Goal: Information Seeking & Learning: Learn about a topic

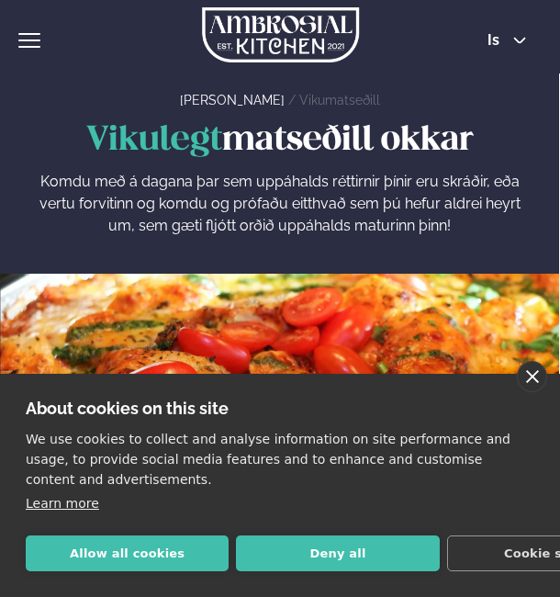
click at [539, 379] on link "close" at bounding box center [532, 376] width 30 height 31
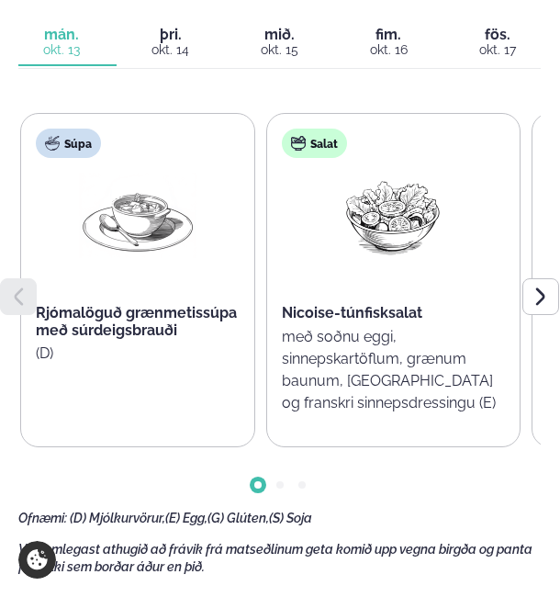
scroll to position [572, 0]
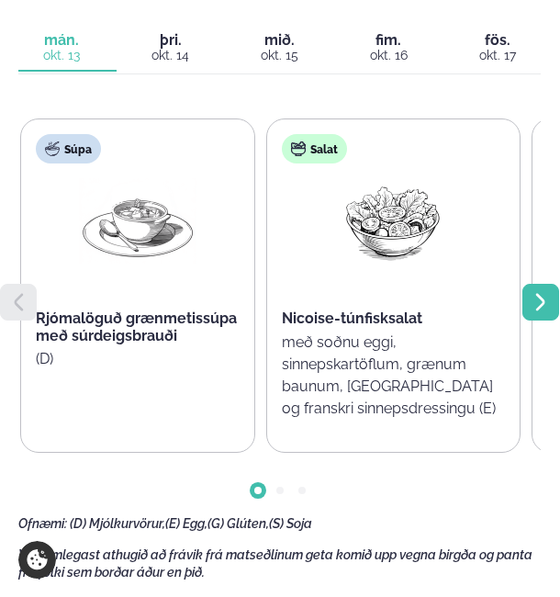
click at [537, 299] on icon at bounding box center [541, 302] width 22 height 22
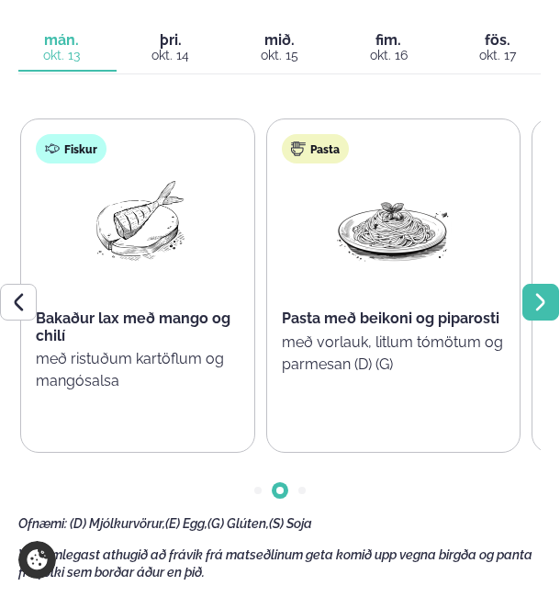
click at [537, 299] on icon at bounding box center [541, 302] width 22 height 22
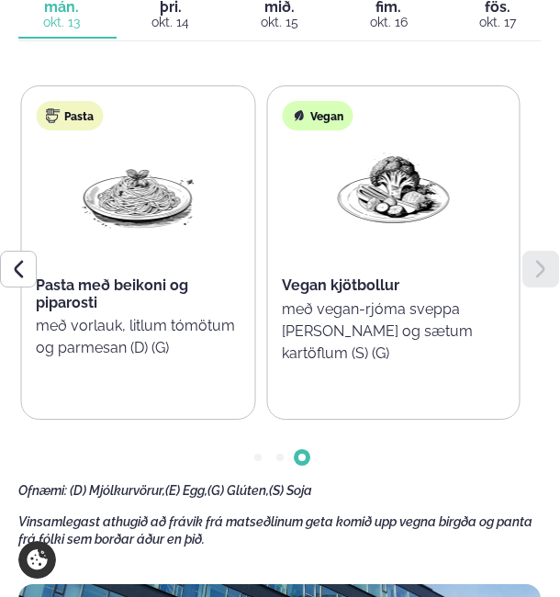
scroll to position [591, 0]
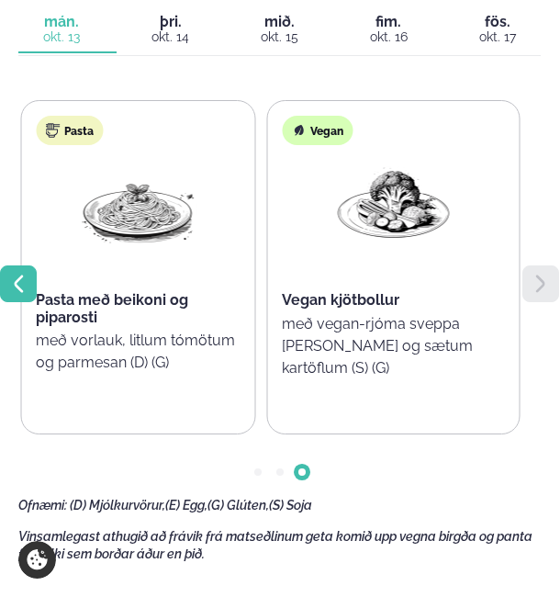
click at [24, 285] on icon at bounding box center [18, 284] width 22 height 22
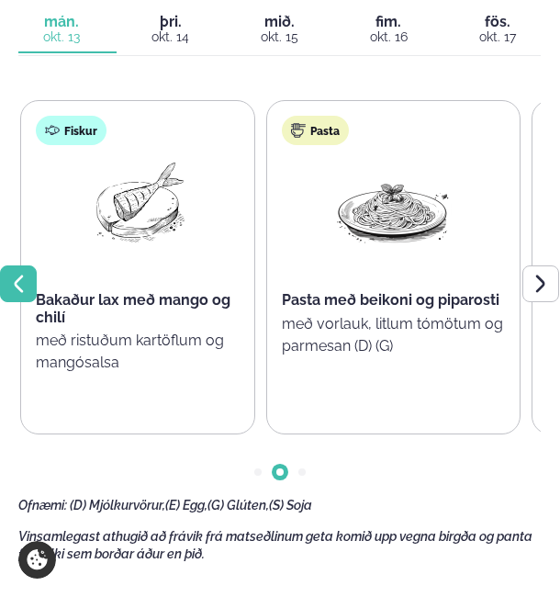
click at [25, 285] on icon at bounding box center [18, 284] width 22 height 22
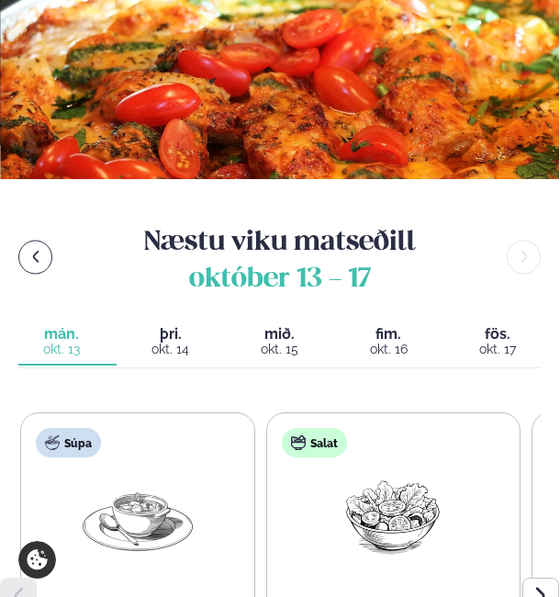
scroll to position [276, 0]
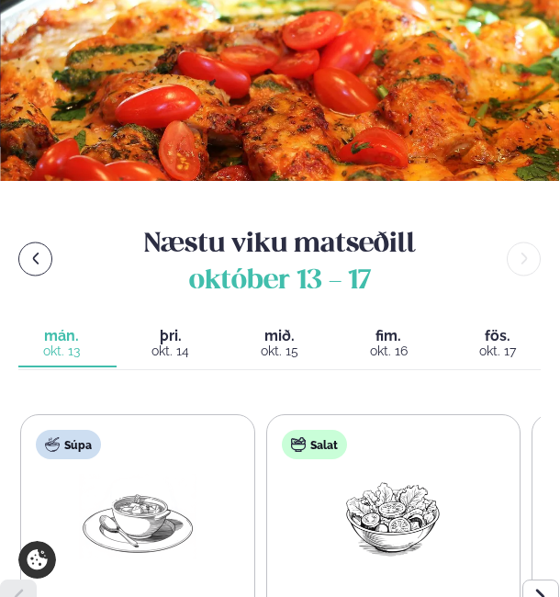
click at [164, 334] on span "þri." at bounding box center [171, 336] width 87 height 15
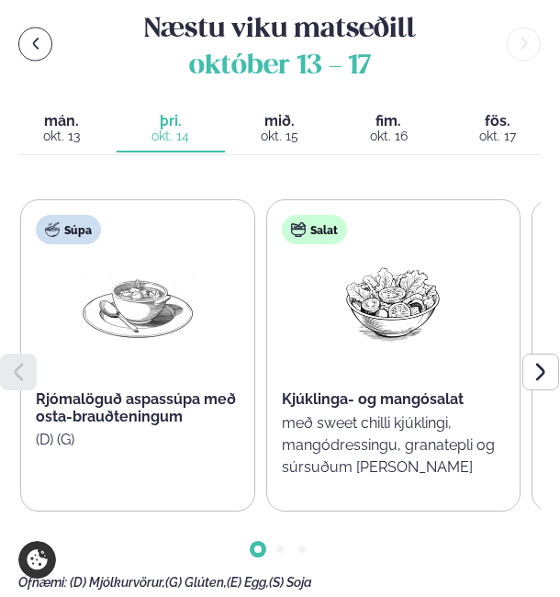
scroll to position [494, 0]
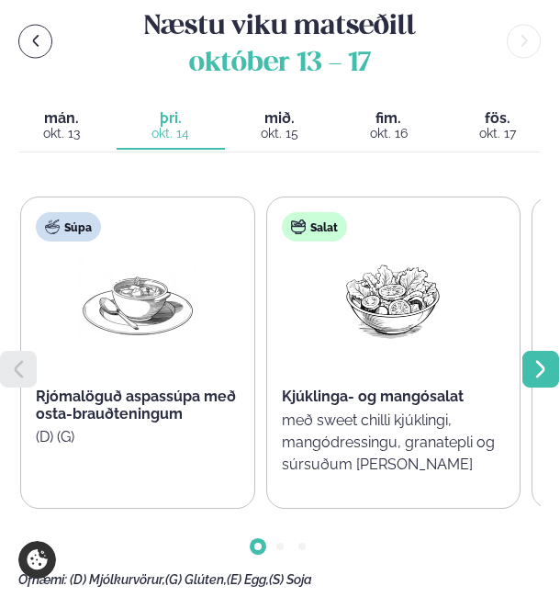
click at [533, 371] on icon at bounding box center [541, 369] width 22 height 22
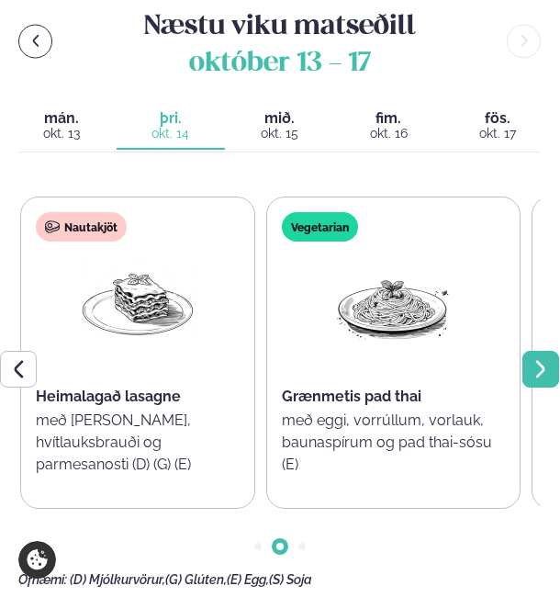
click at [533, 371] on icon at bounding box center [541, 369] width 22 height 22
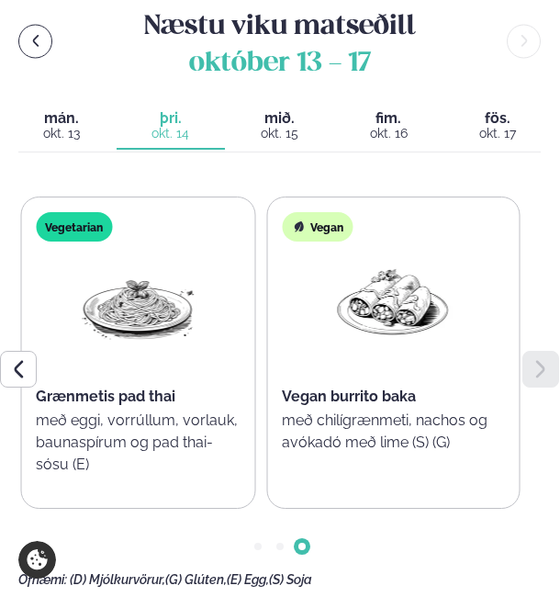
click at [276, 148] on button "miðvikudagur mið. [DATE]" at bounding box center [279, 127] width 109 height 46
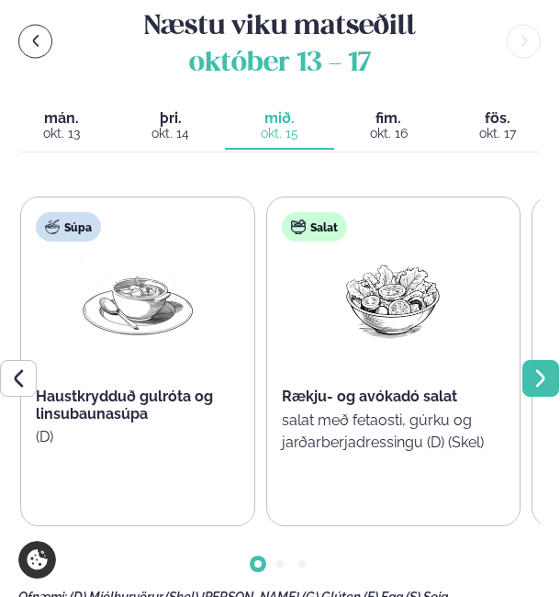
click at [529, 378] on div at bounding box center [541, 378] width 37 height 37
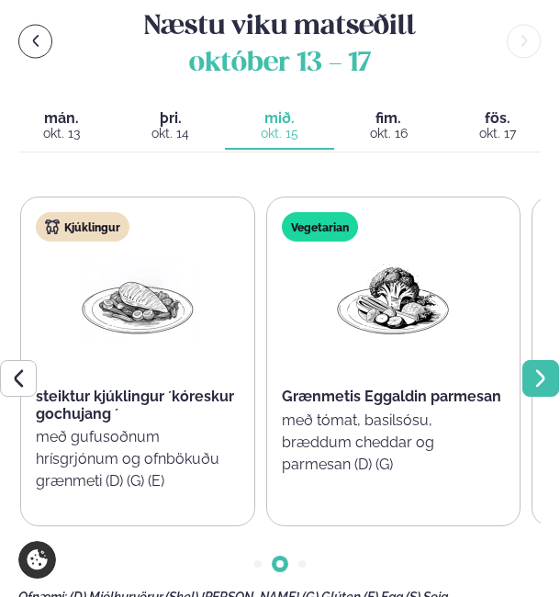
click at [529, 378] on div at bounding box center [541, 378] width 37 height 37
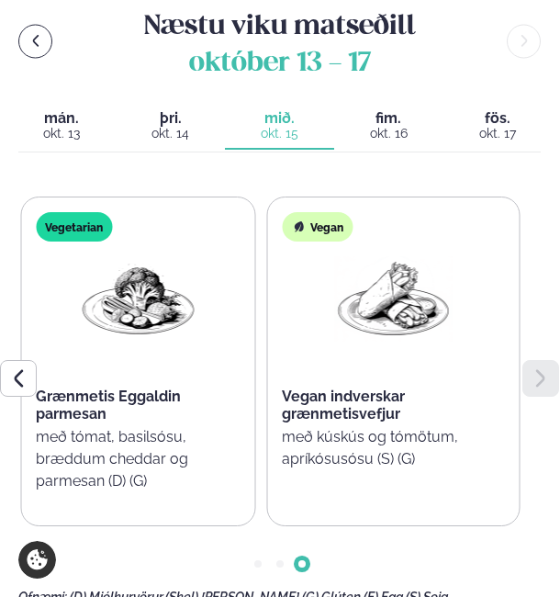
click at [529, 378] on div at bounding box center [541, 378] width 37 height 37
click at [492, 132] on div "okt. 17" at bounding box center [498, 133] width 87 height 15
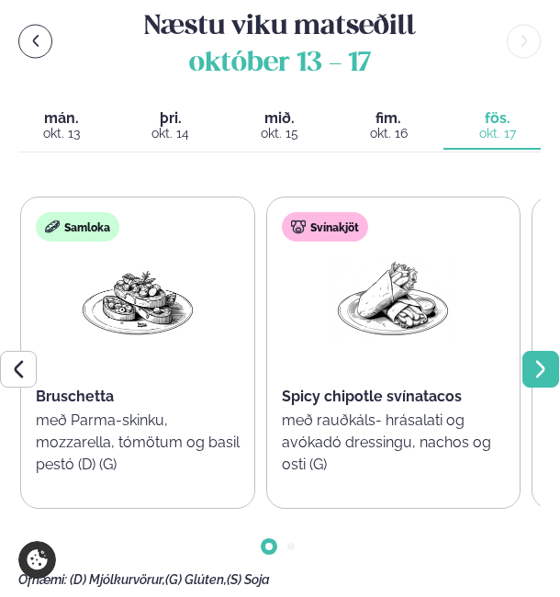
click at [525, 364] on div at bounding box center [541, 369] width 37 height 37
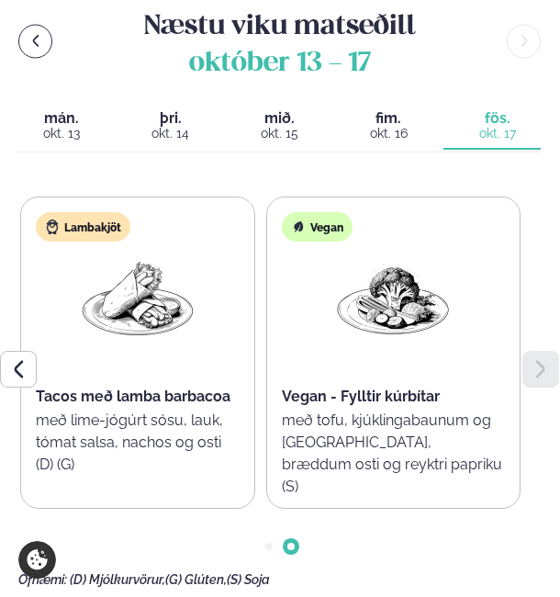
click at [525, 364] on div at bounding box center [541, 369] width 37 height 37
click at [19, 356] on div at bounding box center [18, 369] width 37 height 37
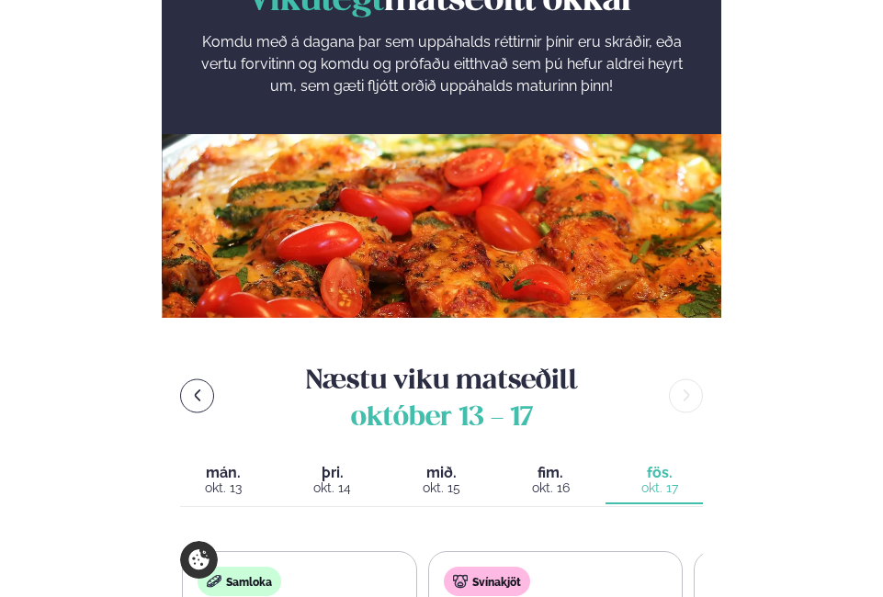
scroll to position [0, 0]
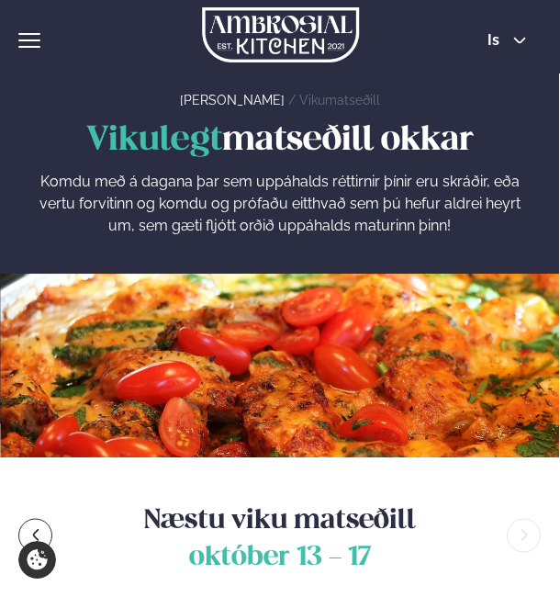
click at [28, 33] on span "hamburger" at bounding box center [29, 34] width 22 height 2
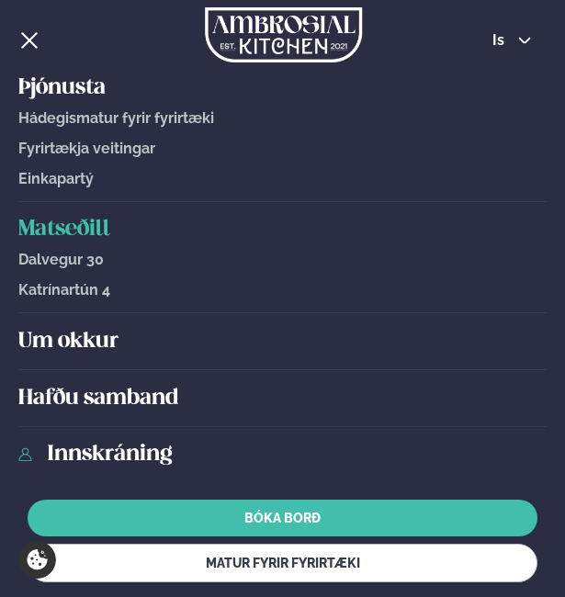
click at [85, 224] on h5 "Matseðill" at bounding box center [282, 229] width 528 height 29
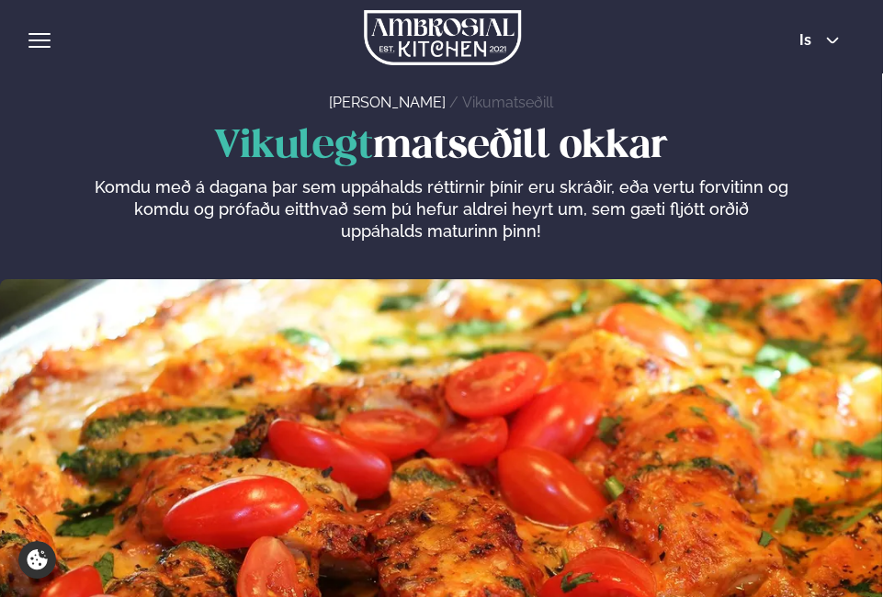
click at [38, 58] on div "Þjónusta Hádegismatur fyrir fyrirtæki Fyrirtækja veitingar Einkapartý Matseðill…" at bounding box center [441, 36] width 883 height 73
click at [38, 41] on span "hamburger" at bounding box center [39, 40] width 17 height 17
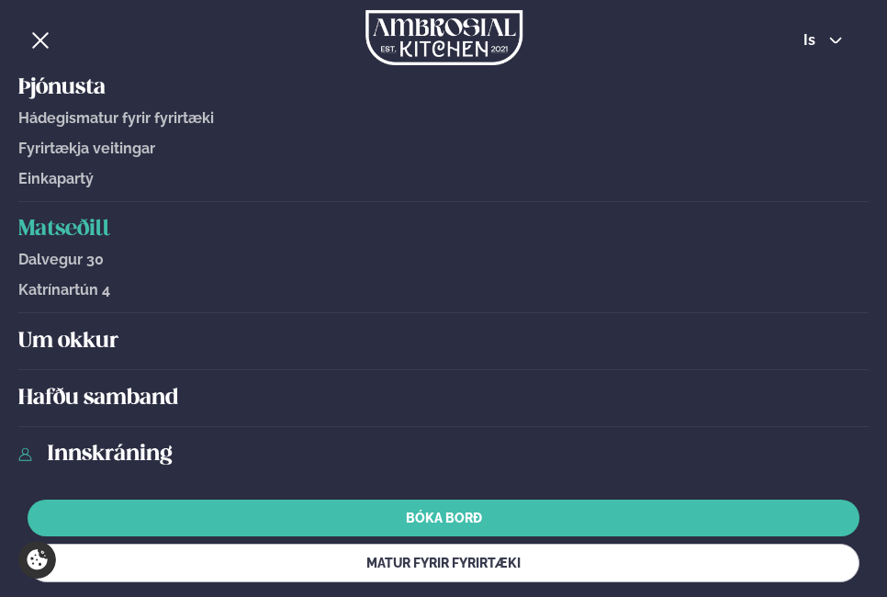
click at [62, 231] on h5 "Matseðill" at bounding box center [443, 229] width 851 height 29
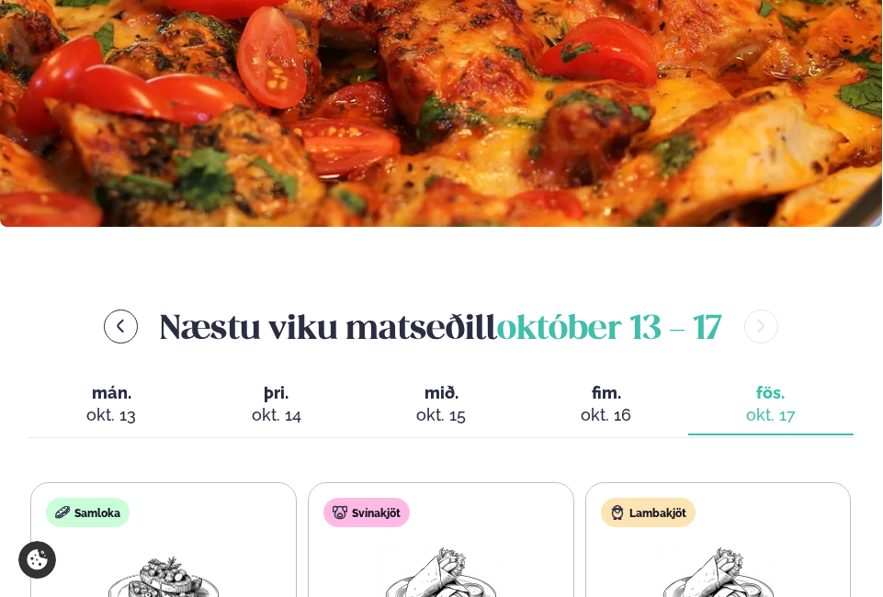
scroll to position [537, 0]
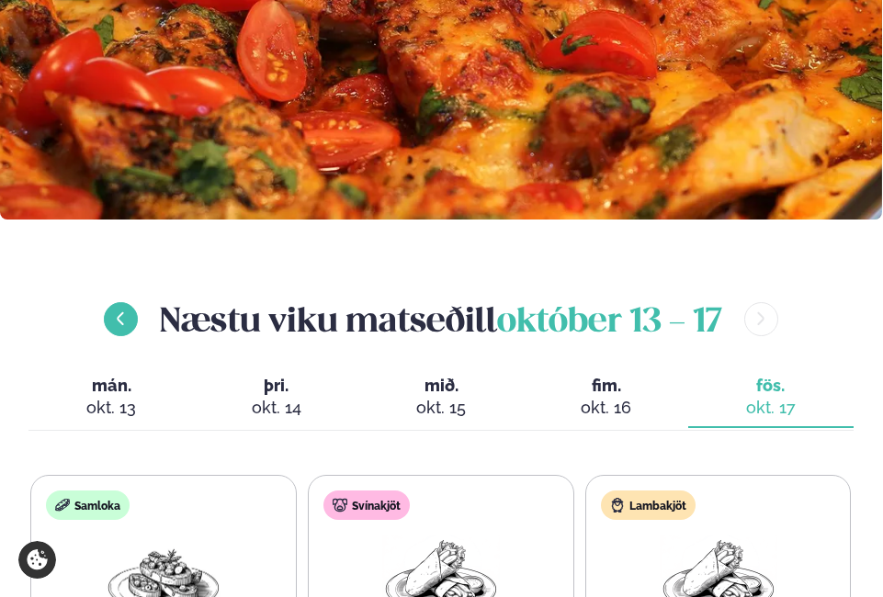
click at [119, 321] on icon "menu-btn-left" at bounding box center [120, 318] width 17 height 17
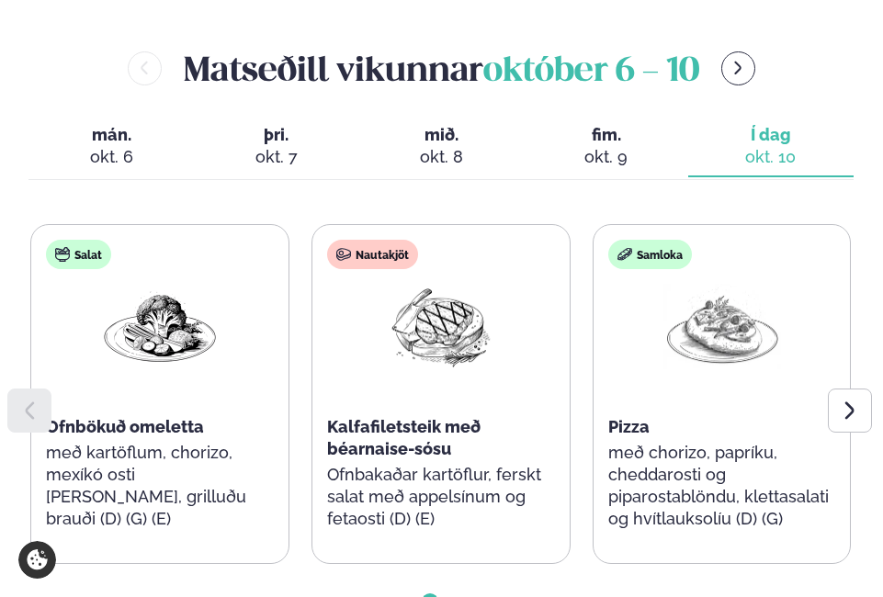
scroll to position [787, 0]
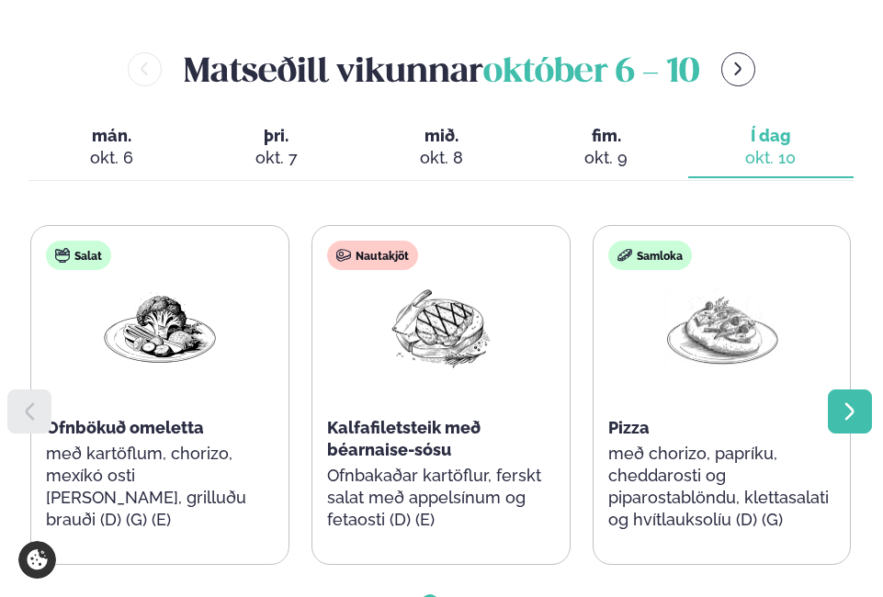
click at [559, 413] on icon at bounding box center [850, 411] width 22 height 22
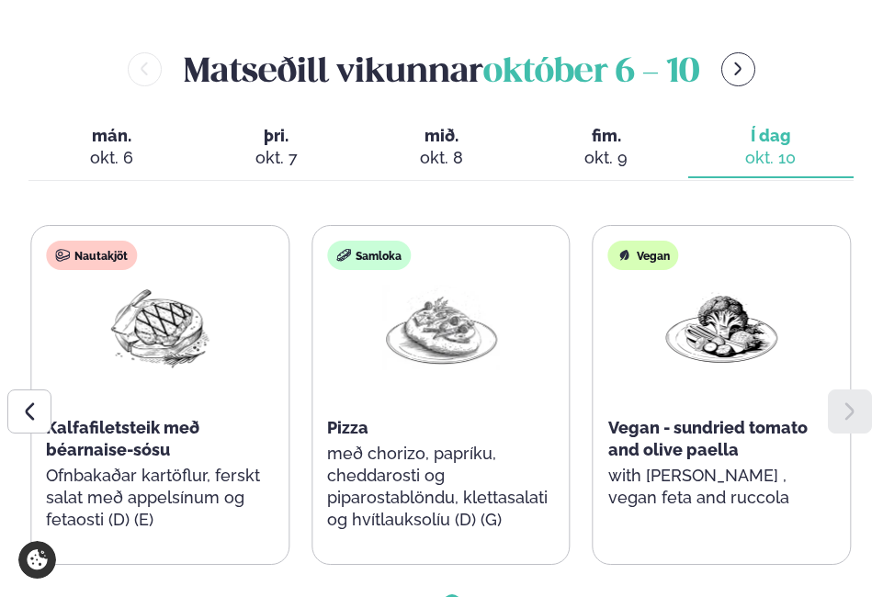
click at [559, 151] on div "okt. 9" at bounding box center [605, 158] width 135 height 22
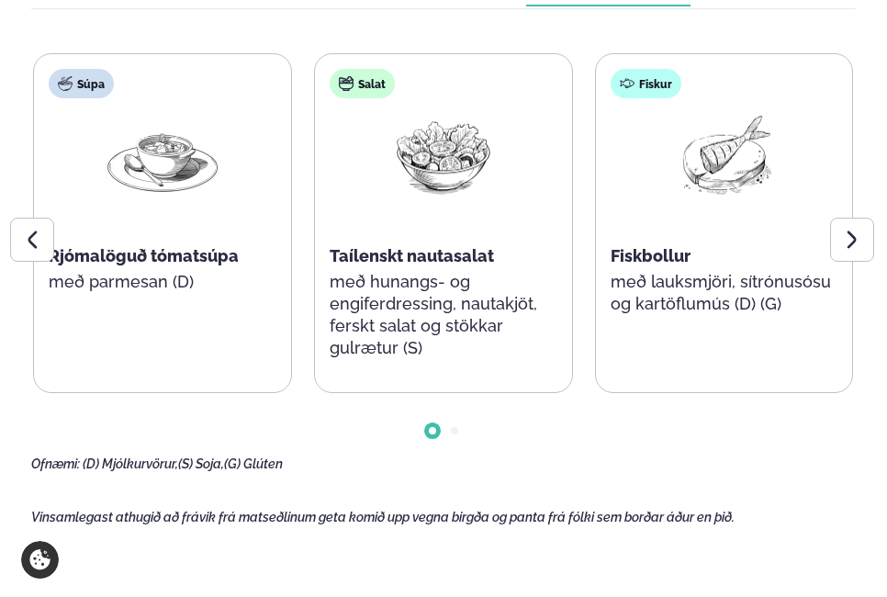
scroll to position [0, 0]
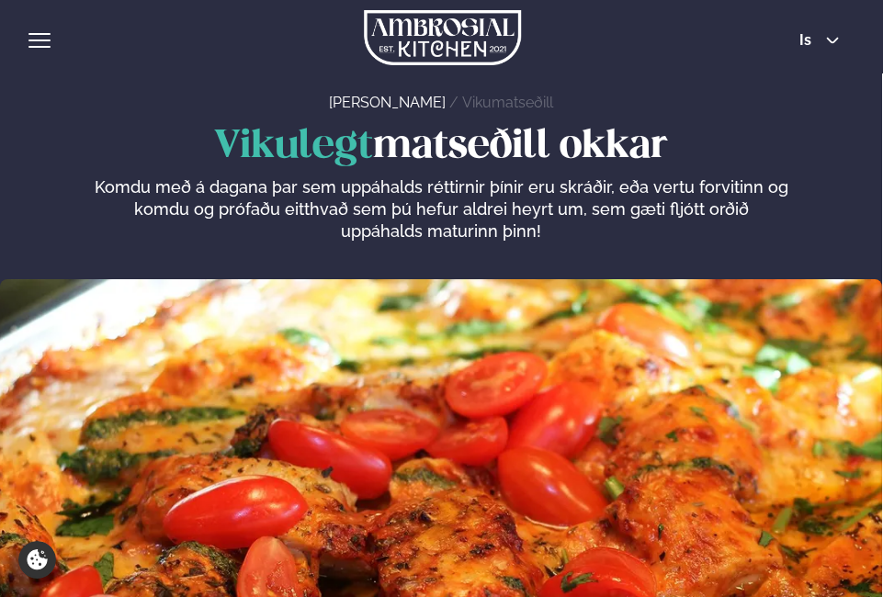
click at [47, 42] on div "hamburger" at bounding box center [39, 40] width 22 height 15
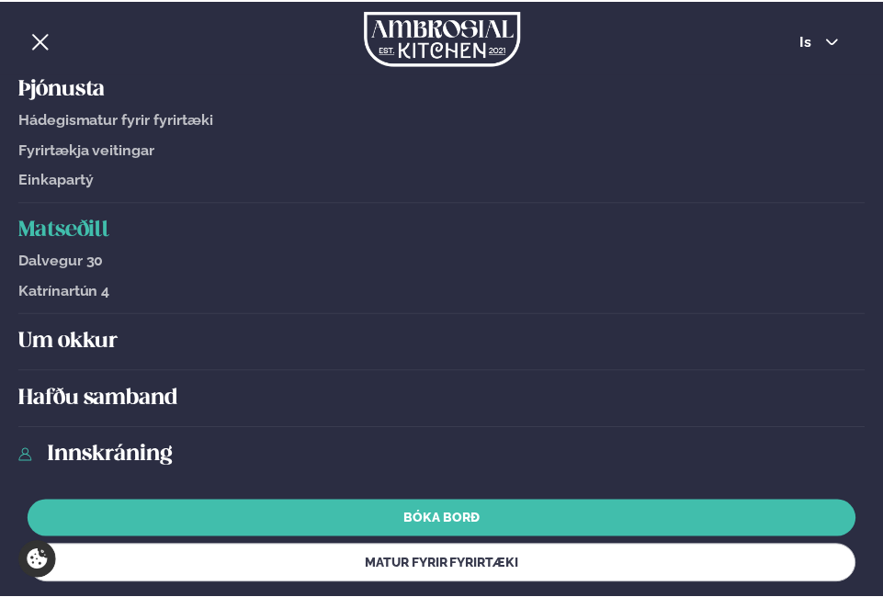
scroll to position [17, 0]
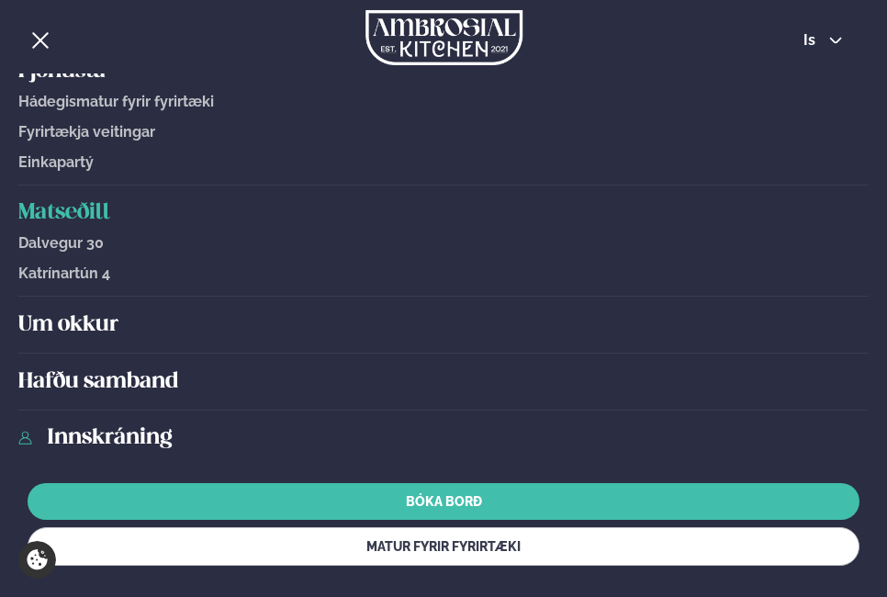
click at [66, 320] on h5 "Um okkur" at bounding box center [443, 324] width 851 height 29
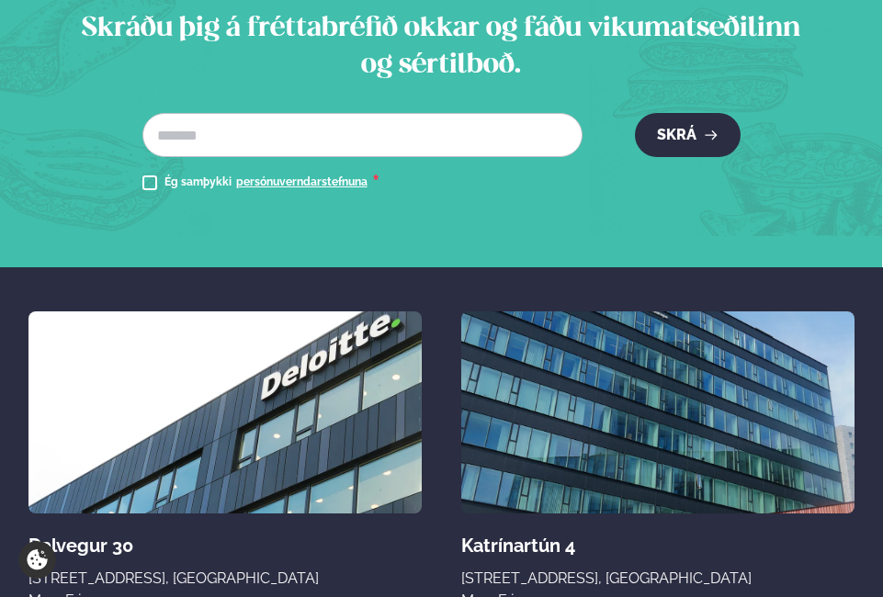
scroll to position [5907, 0]
